Goal: Information Seeking & Learning: Get advice/opinions

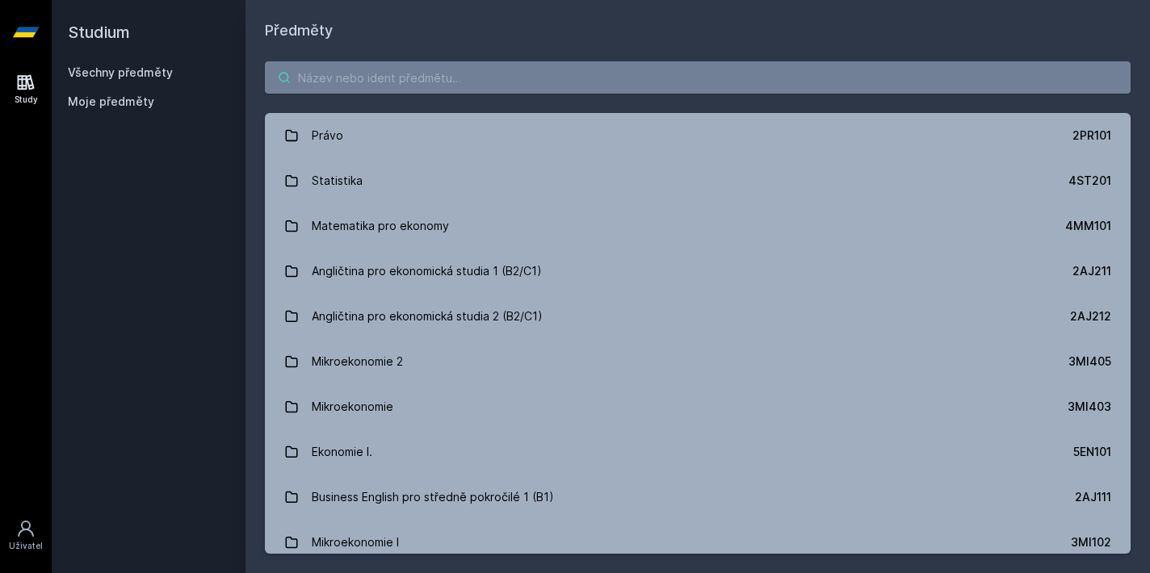
click at [471, 80] on input "search" at bounding box center [698, 77] width 866 height 32
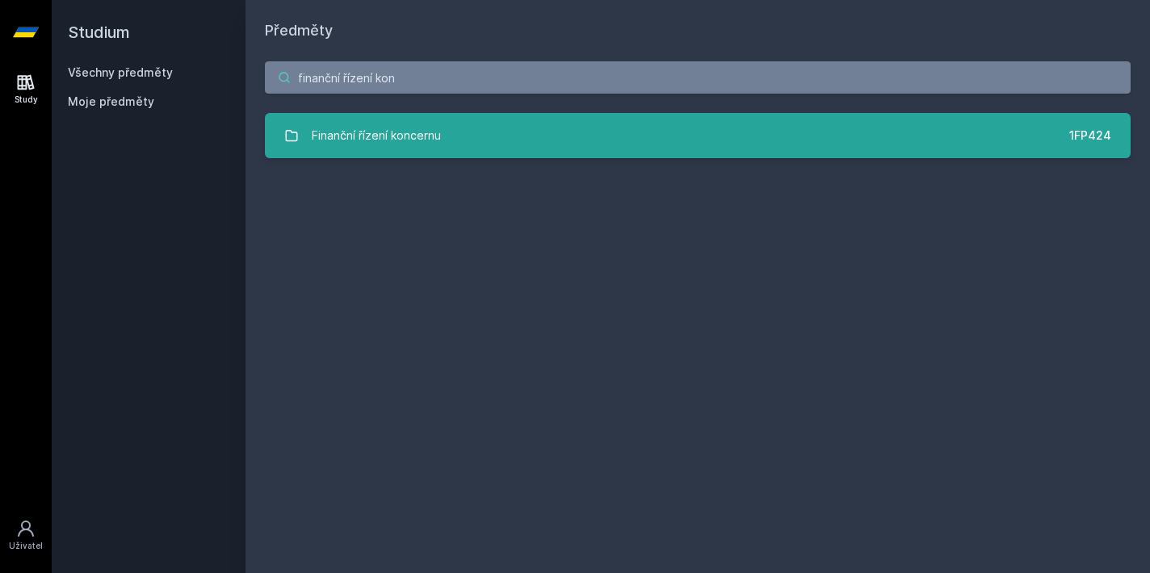
type input "finanční řízení kon"
click at [517, 132] on link "Finanční řízení koncernu 1FP424" at bounding box center [698, 135] width 866 height 45
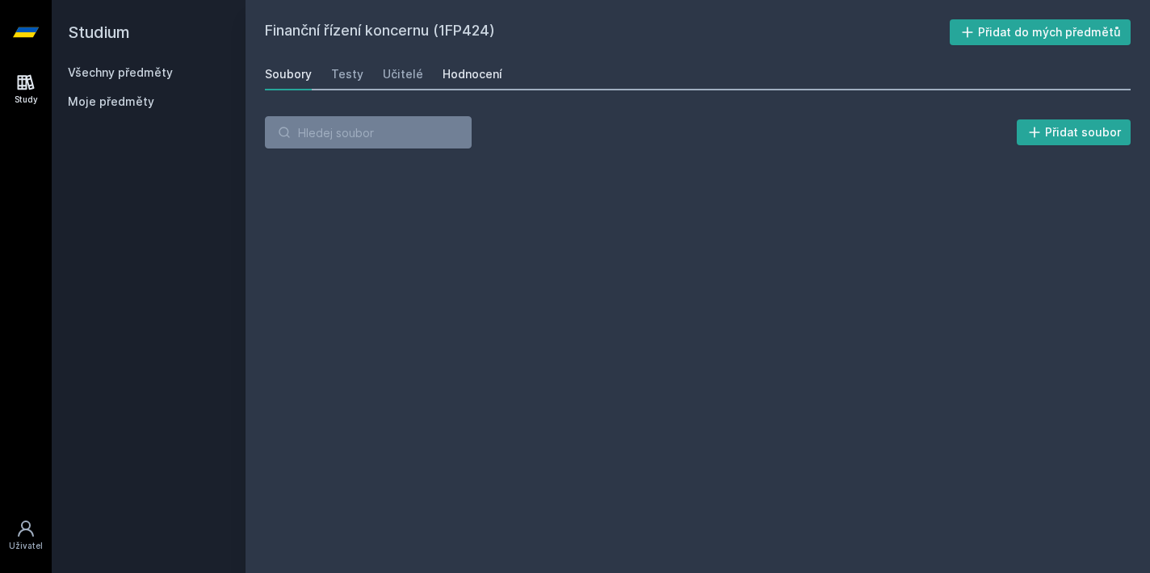
click at [468, 80] on div "Hodnocení" at bounding box center [473, 74] width 60 height 16
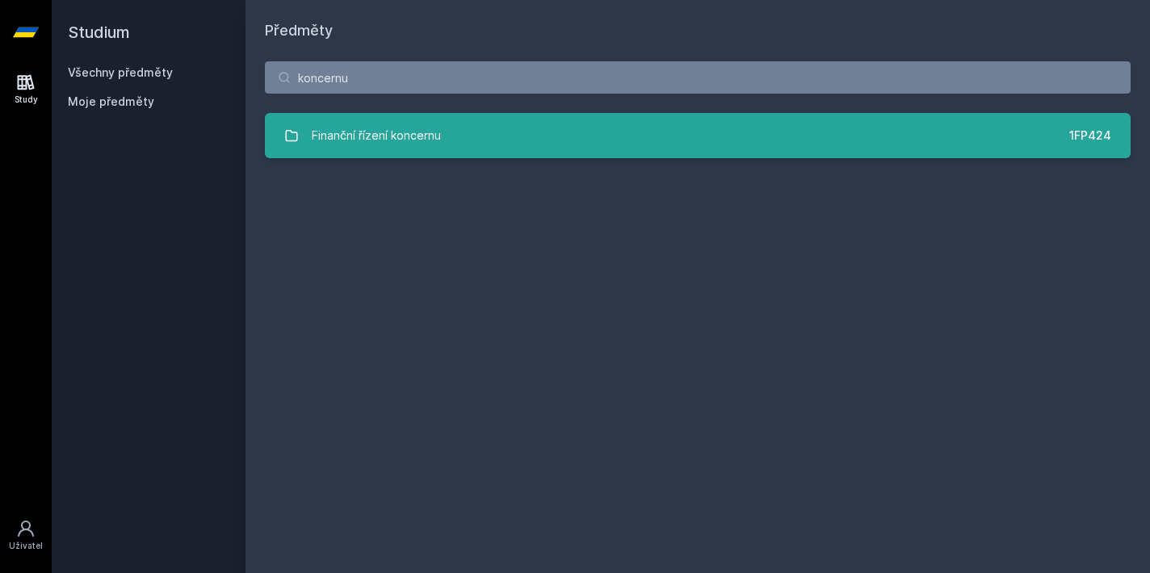
type input "koncernu"
click at [435, 136] on div "Finanční řízení koncernu" at bounding box center [376, 136] width 129 height 32
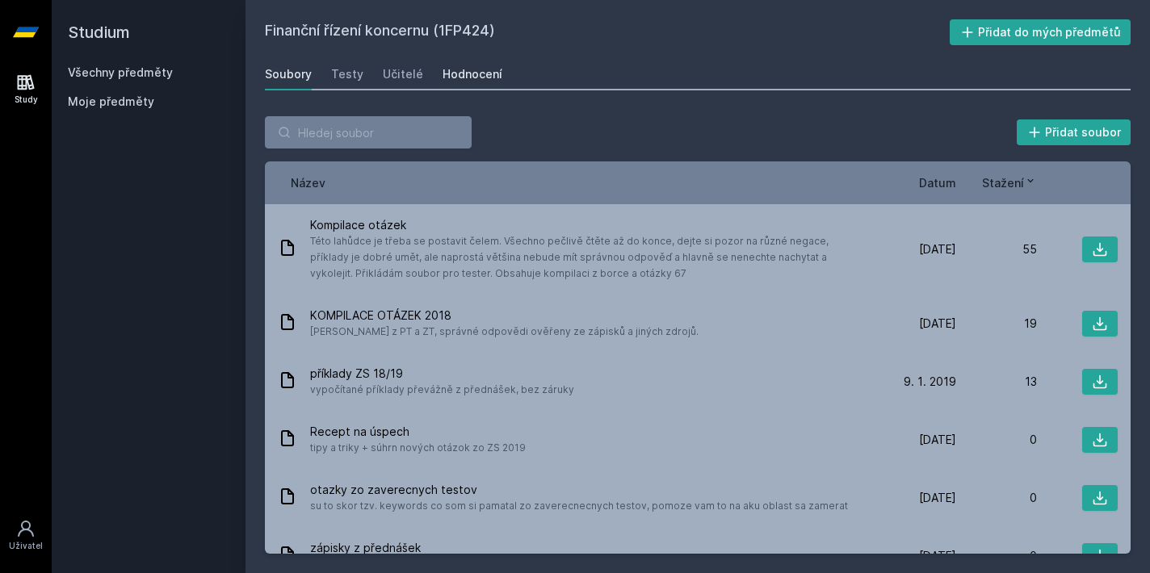
click at [475, 84] on link "Hodnocení" at bounding box center [473, 74] width 60 height 32
